Goal: Information Seeking & Learning: Learn about a topic

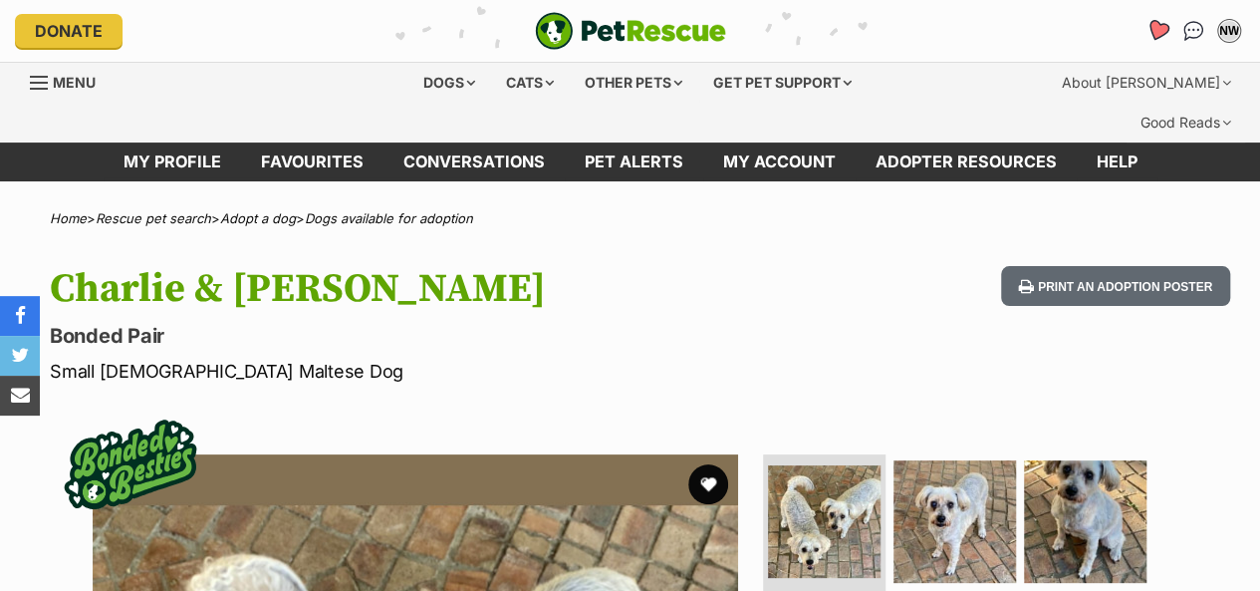
click at [1154, 30] on icon "Favourites" at bounding box center [1158, 30] width 24 height 23
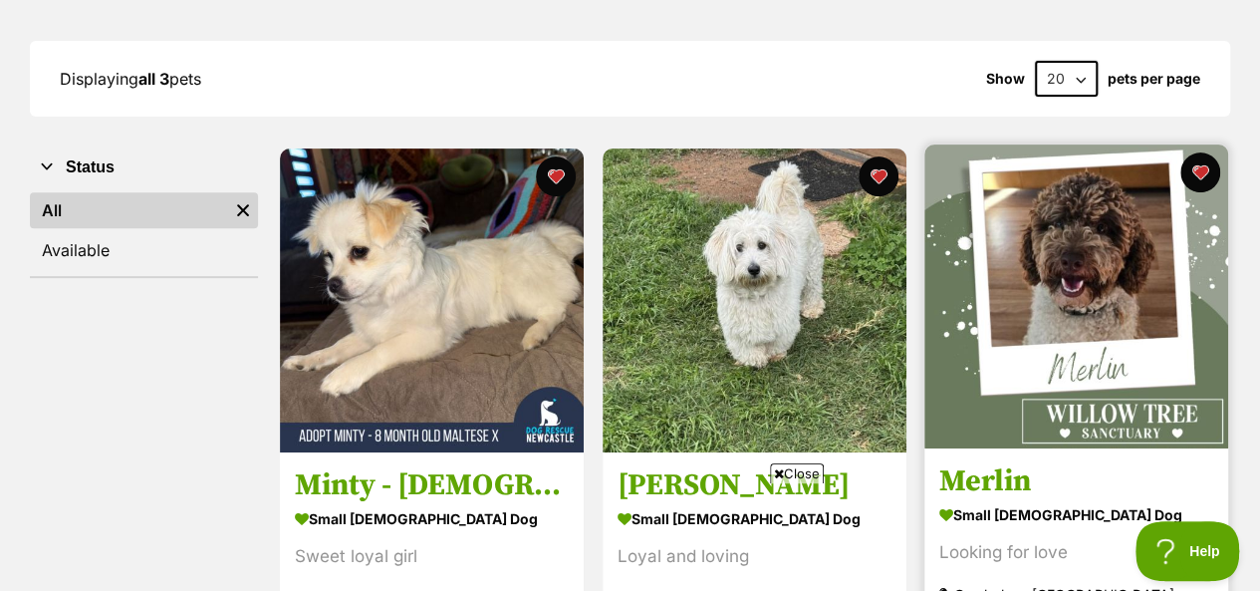
scroll to position [498, 0]
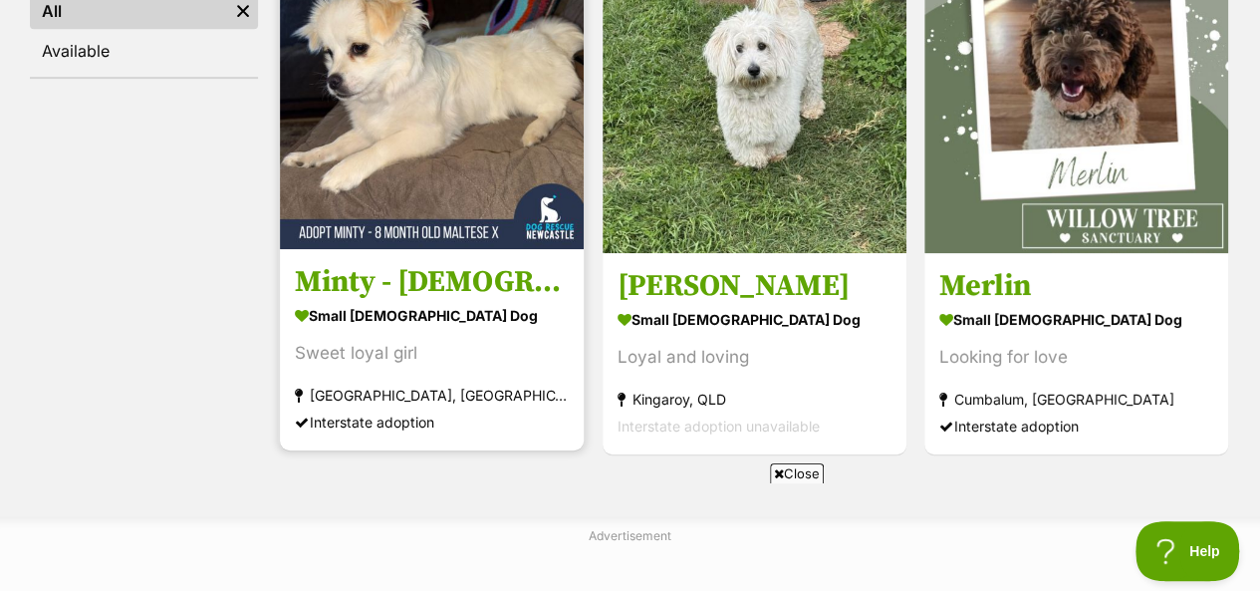
click at [447, 109] on img at bounding box center [432, 97] width 304 height 304
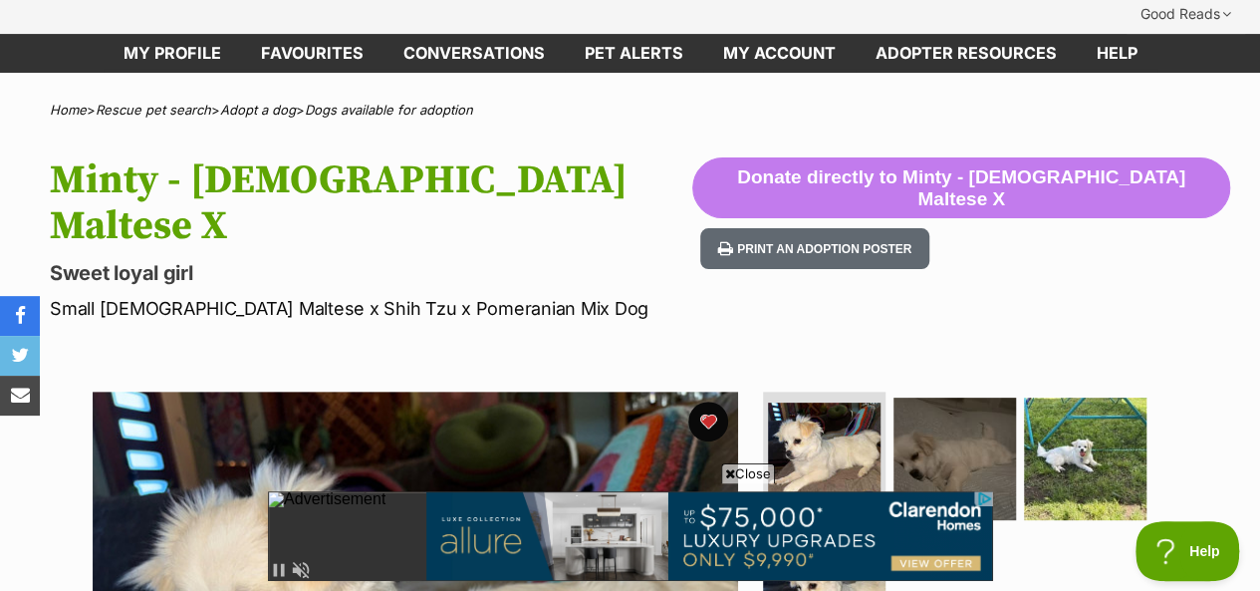
scroll to position [199, 0]
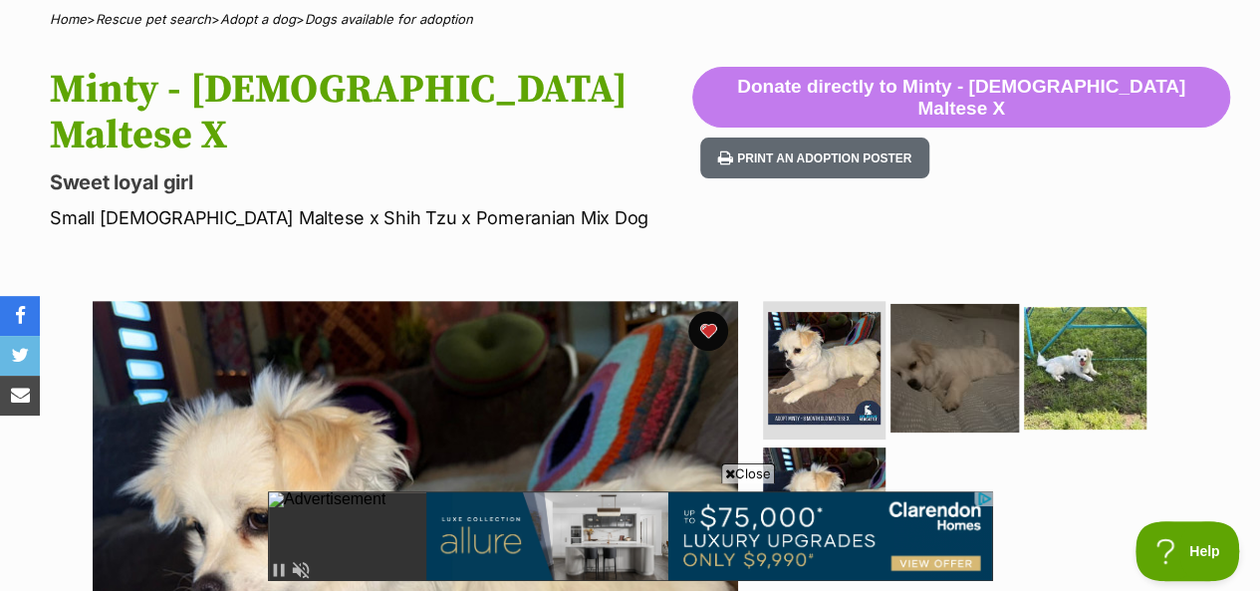
click at [964, 304] on img at bounding box center [955, 367] width 129 height 129
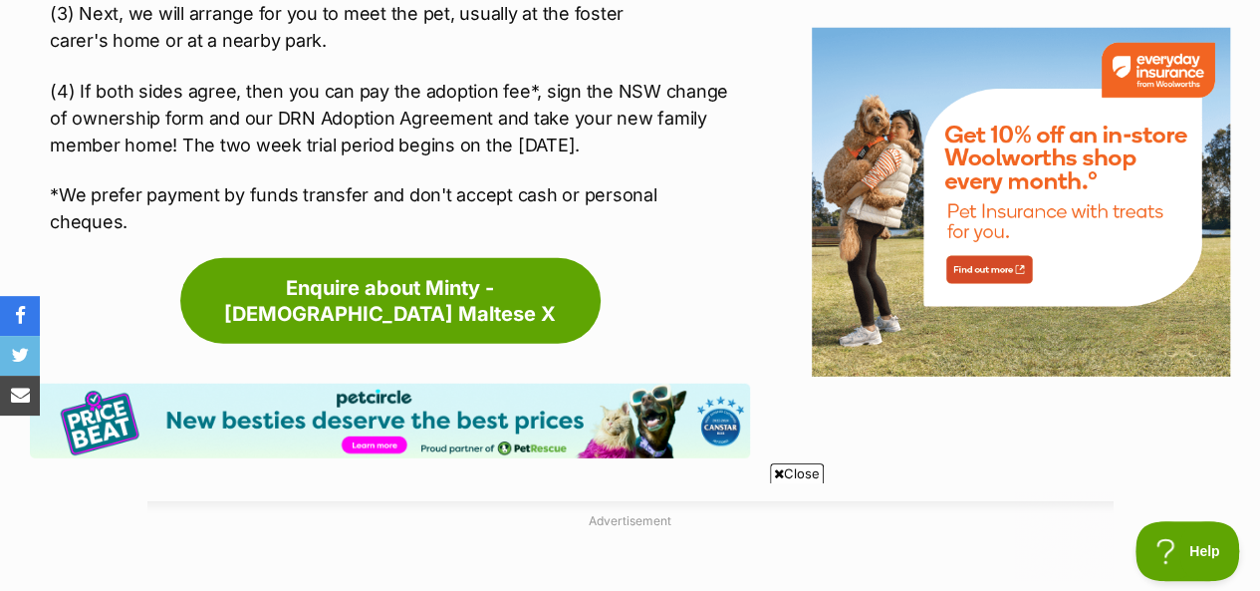
scroll to position [0, 0]
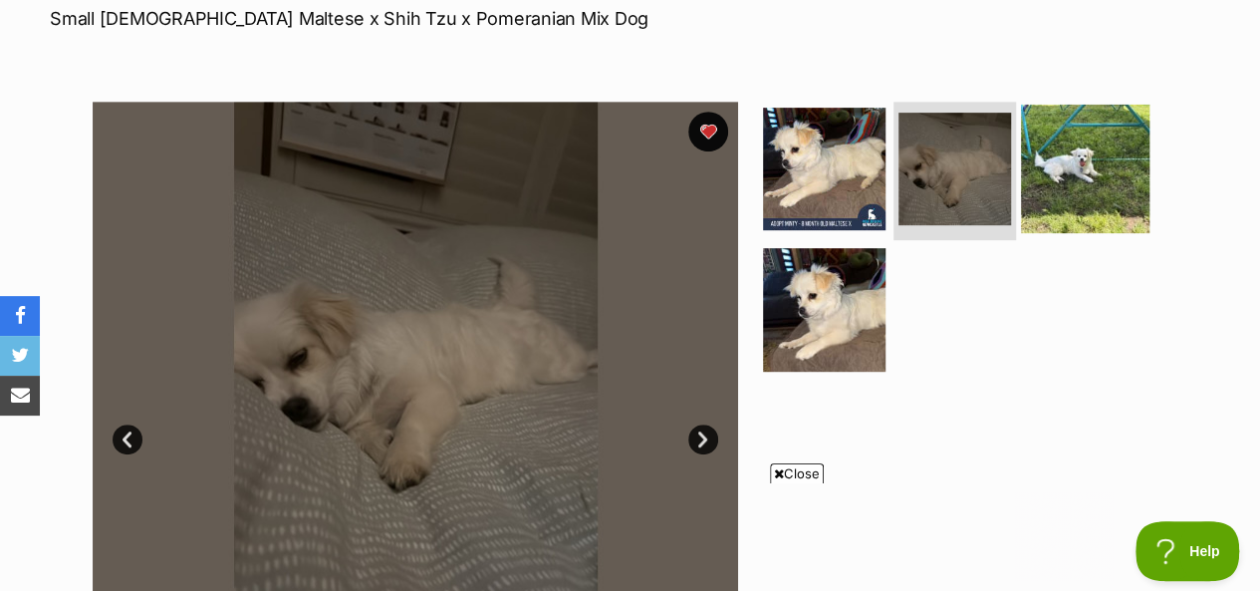
click at [1086, 104] on img at bounding box center [1085, 168] width 129 height 129
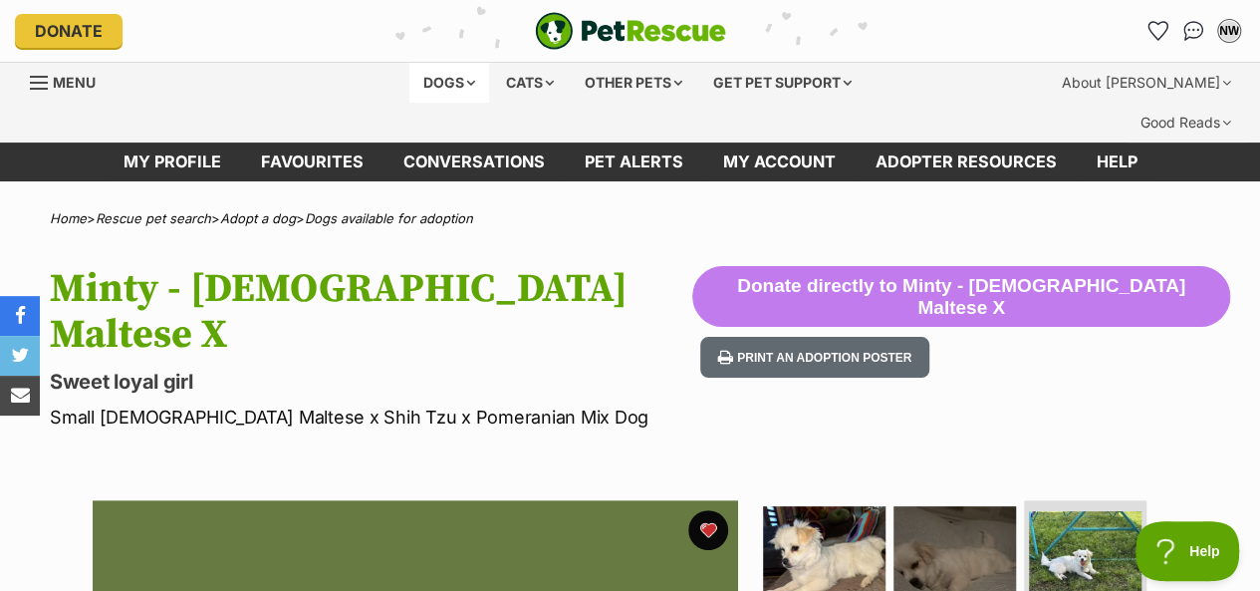
click at [452, 89] on div "Dogs" at bounding box center [449, 83] width 80 height 40
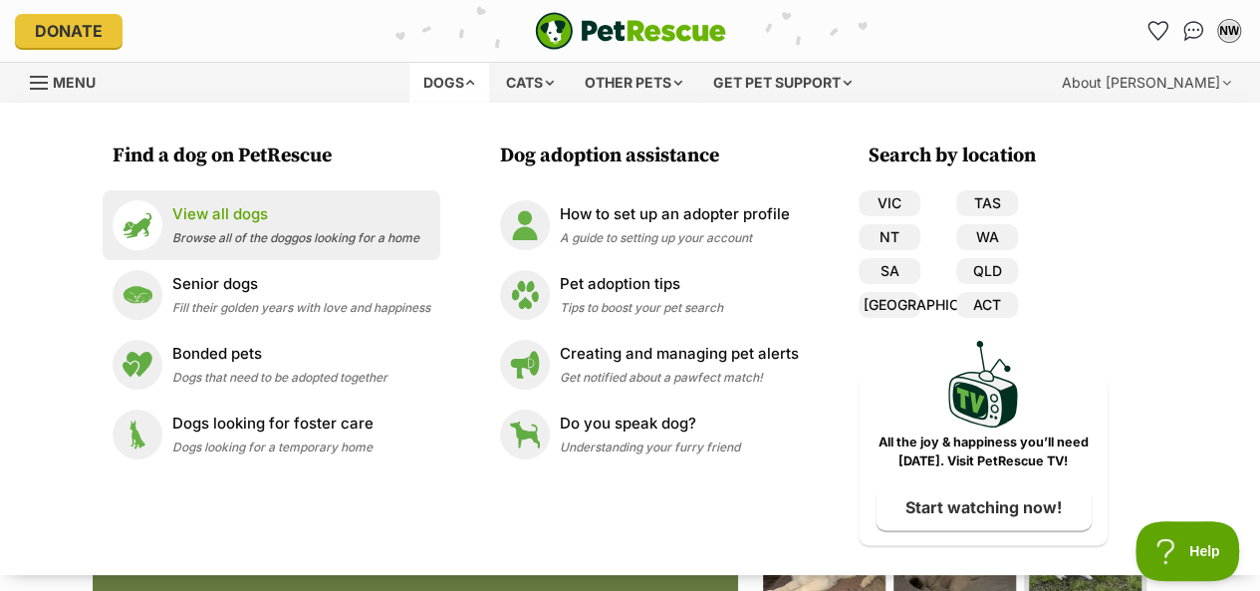
click at [235, 222] on p "View all dogs" at bounding box center [295, 214] width 247 height 23
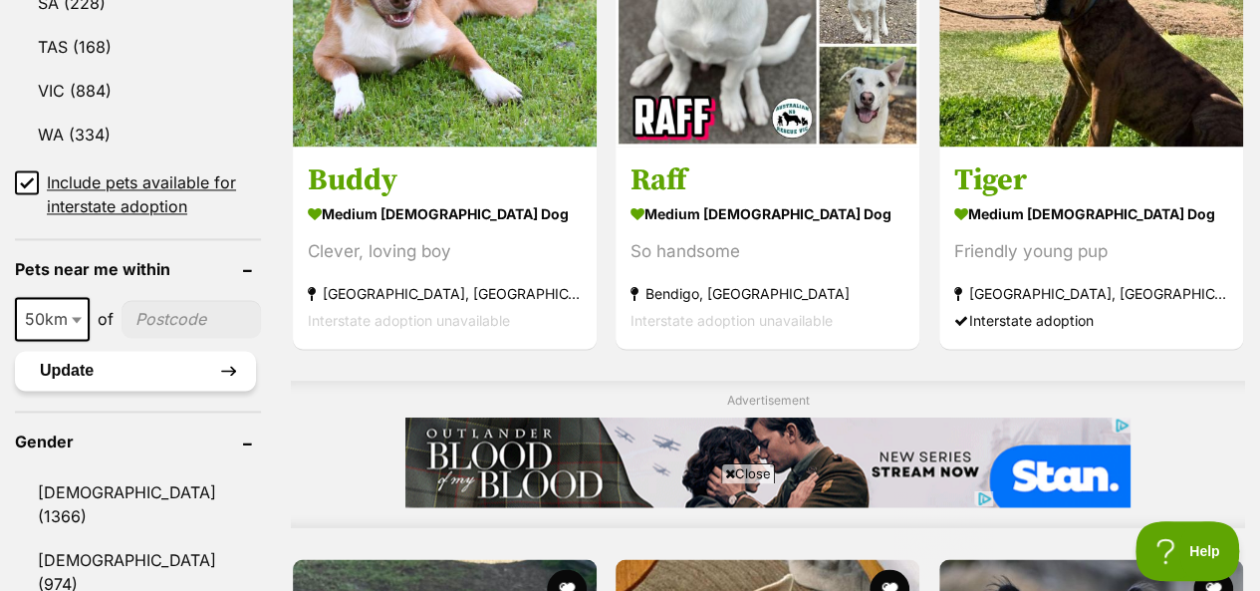
scroll to position [1594, 0]
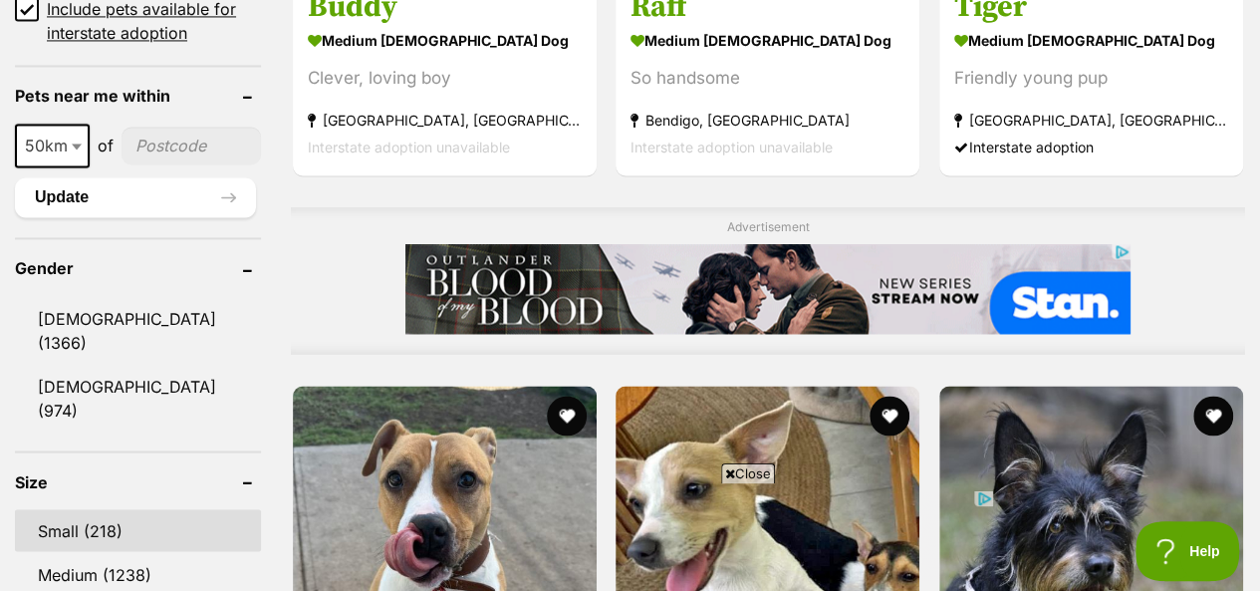
click at [60, 509] on link "Small (218)" at bounding box center [138, 530] width 246 height 42
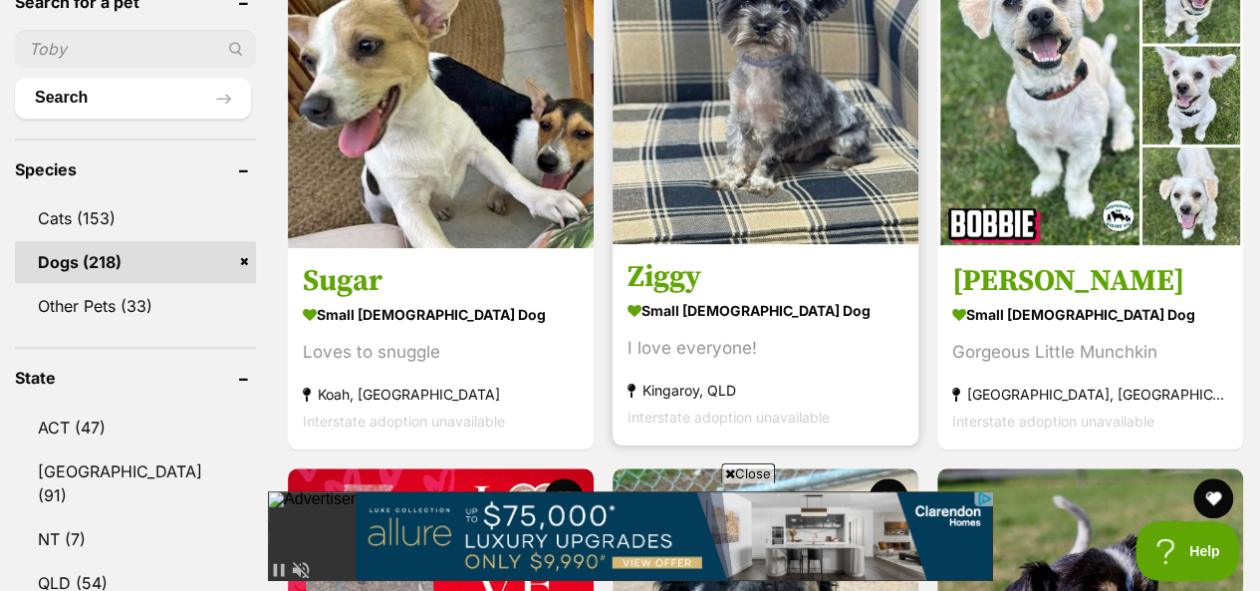
click at [717, 111] on img at bounding box center [766, 91] width 306 height 306
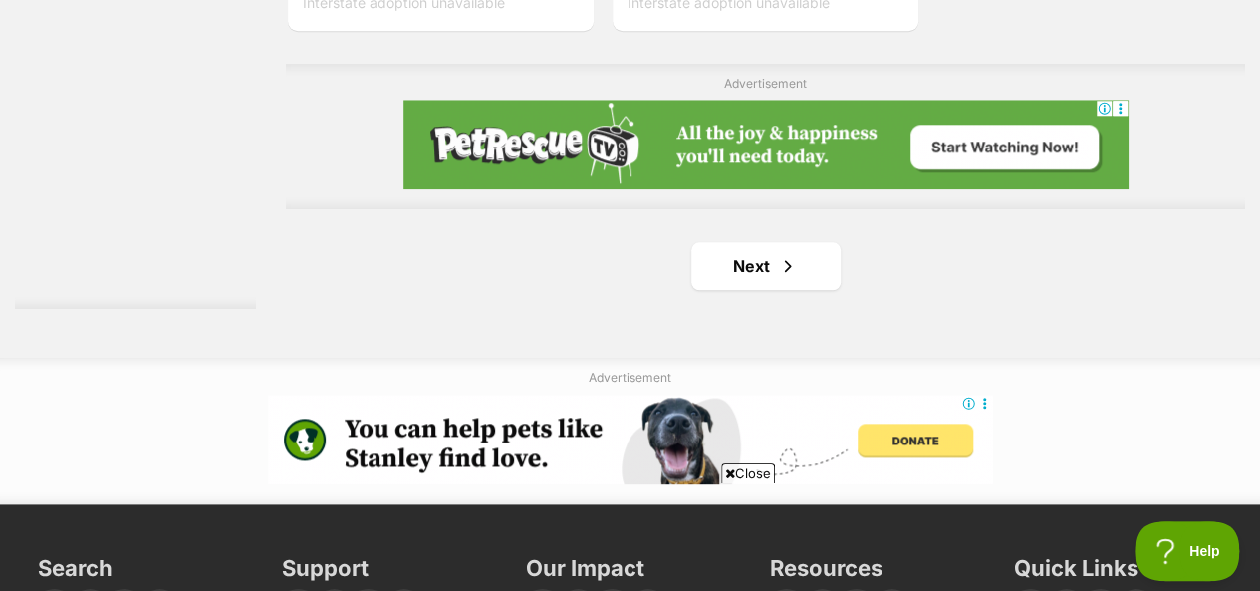
scroll to position [4770, 0]
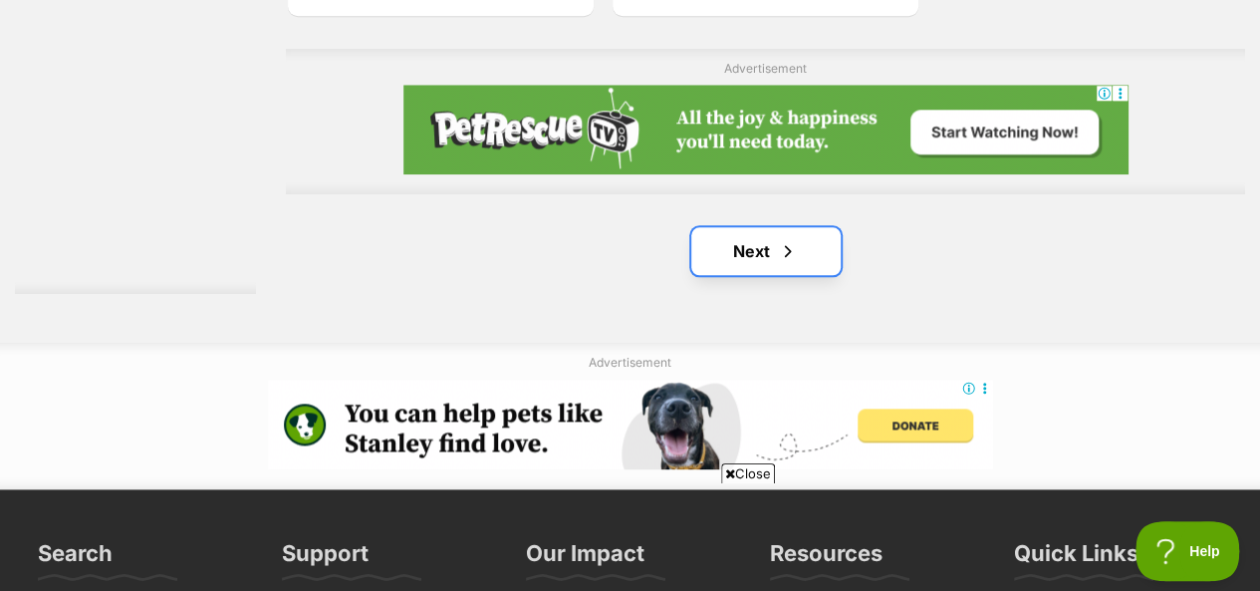
click at [792, 239] on span "Next page" at bounding box center [788, 251] width 20 height 24
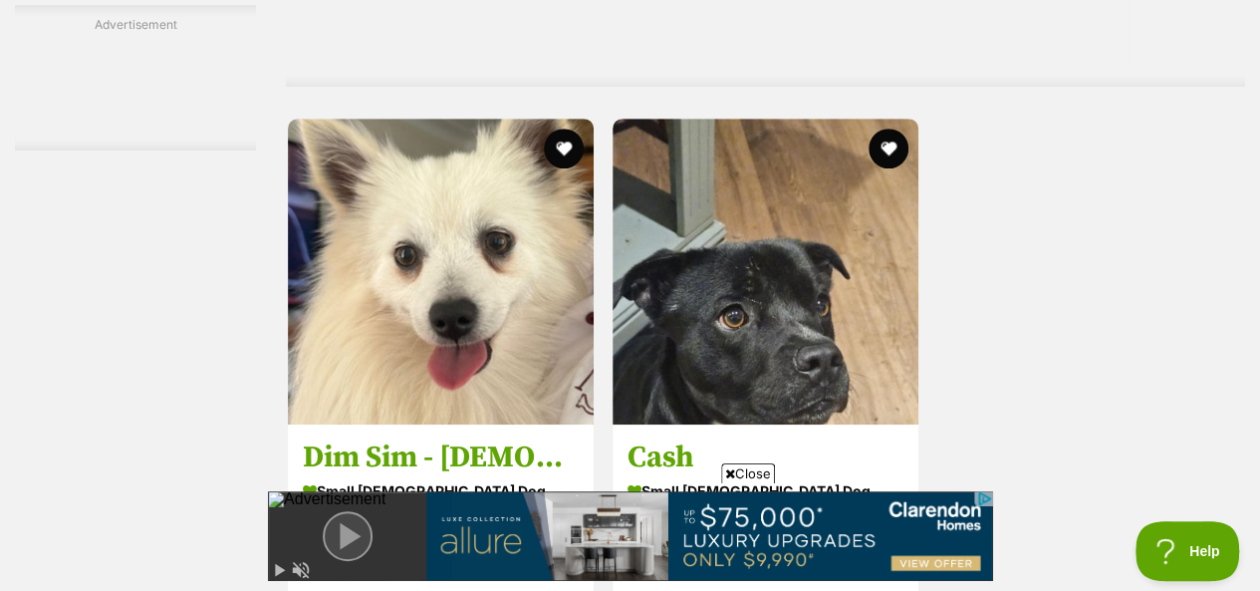
scroll to position [4284, 0]
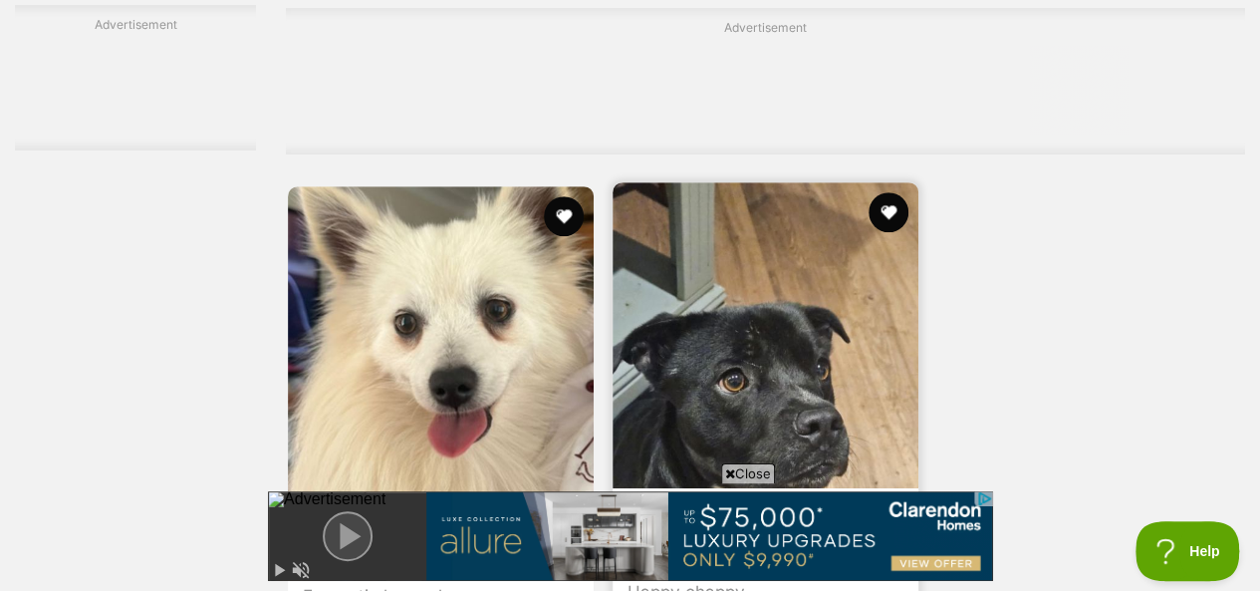
click at [814, 272] on img at bounding box center [766, 335] width 306 height 306
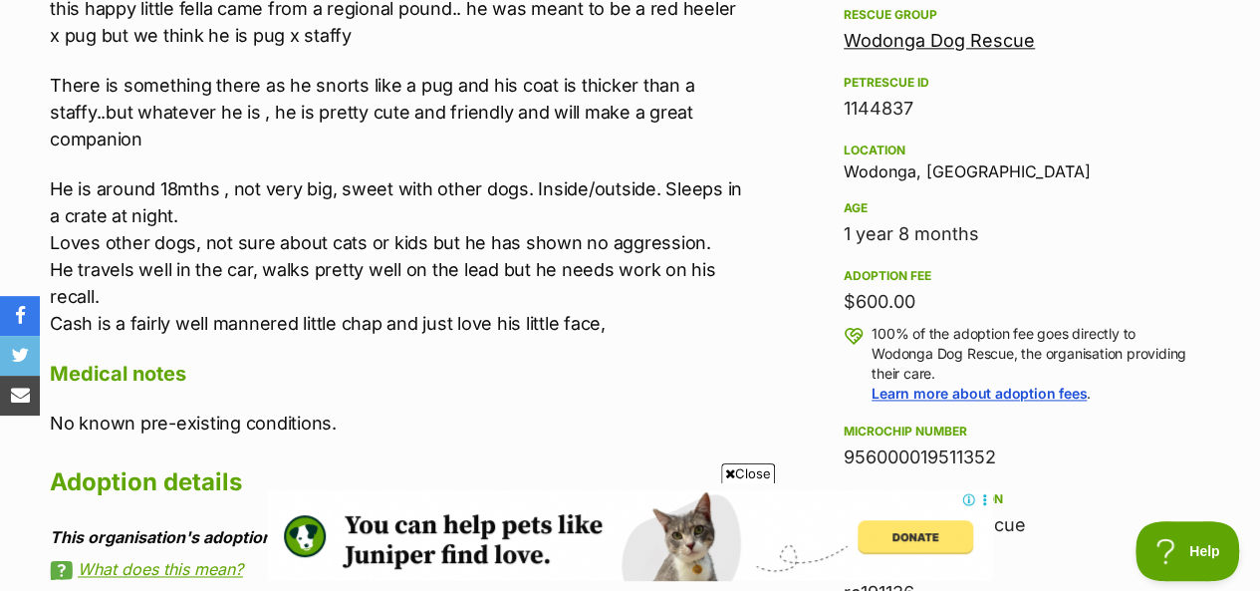
scroll to position [1295, 0]
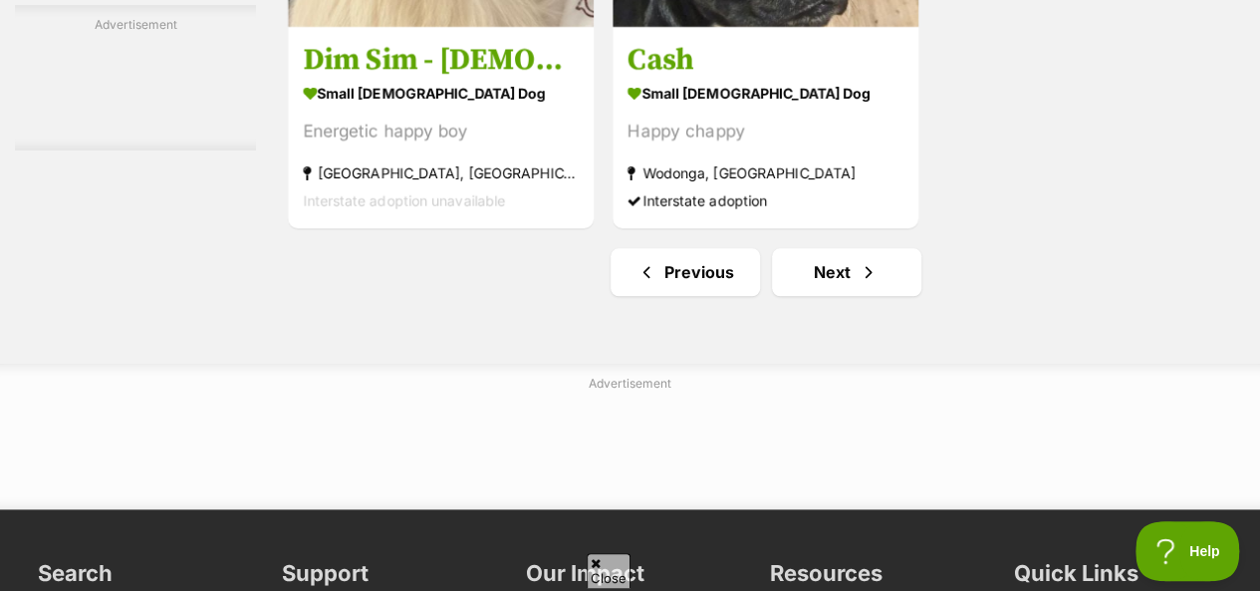
scroll to position [4661, 0]
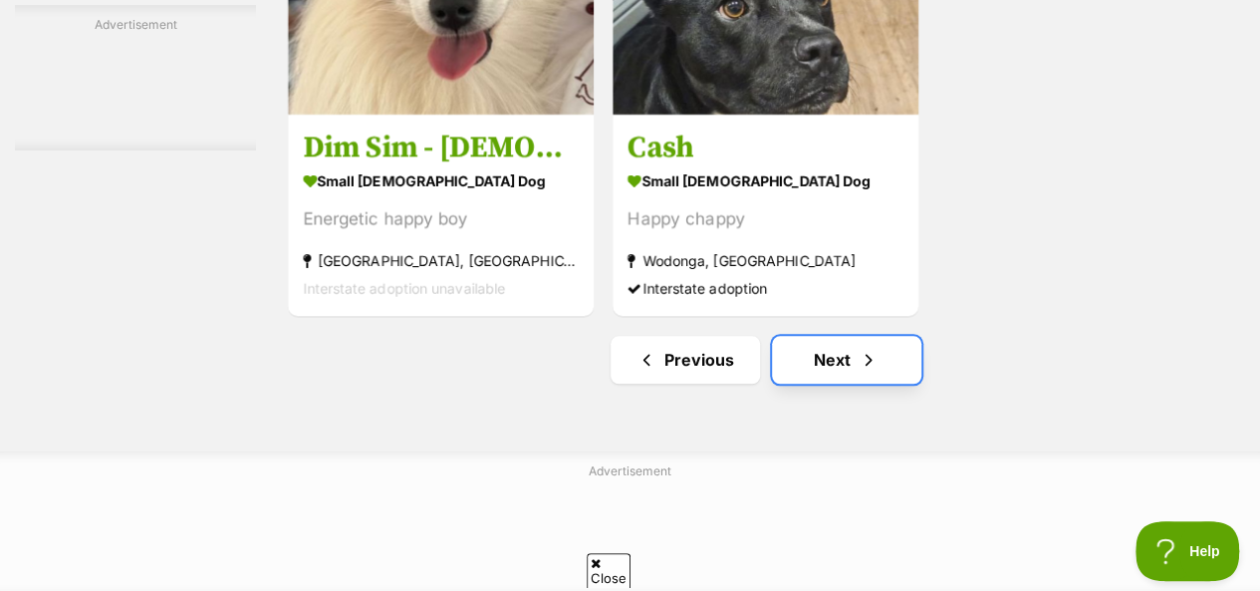
click at [890, 336] on link "Next" at bounding box center [846, 360] width 149 height 48
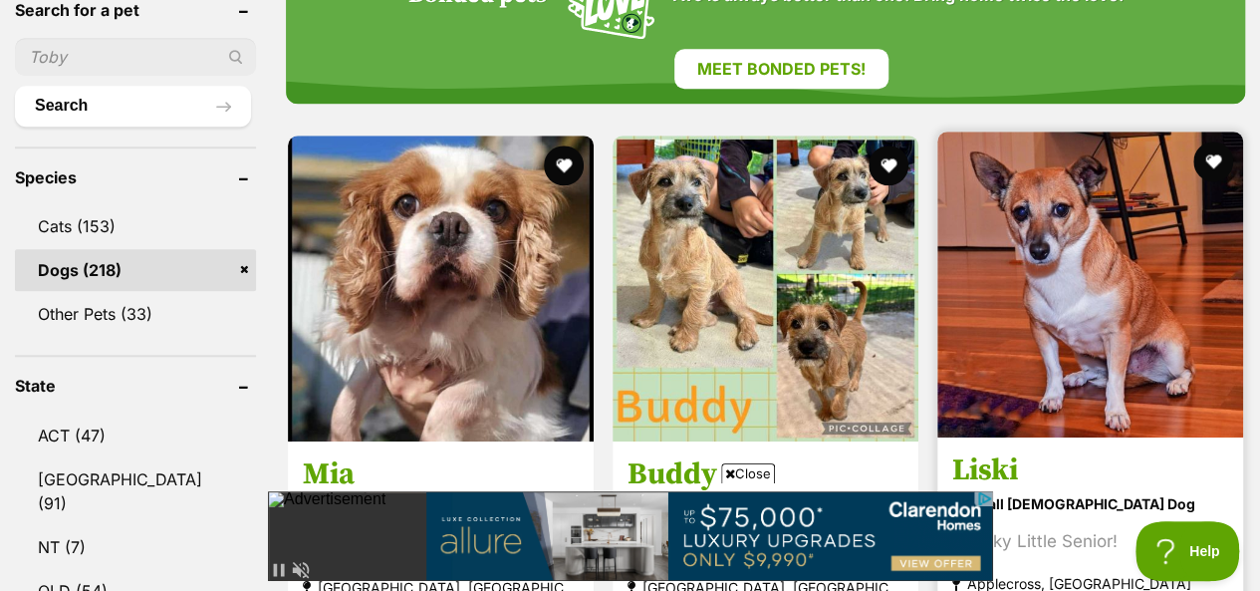
scroll to position [797, 0]
